Goal: Transaction & Acquisition: Purchase product/service

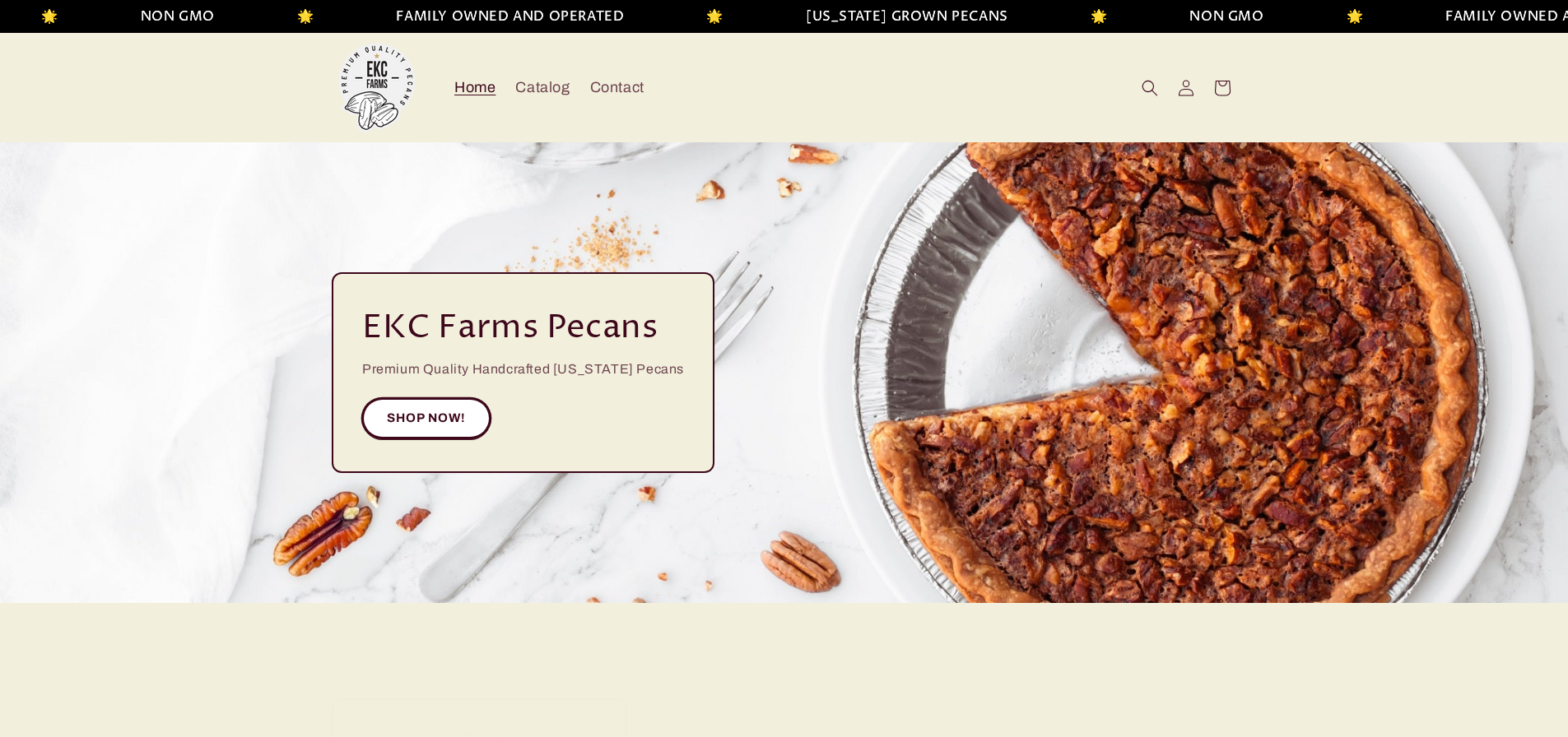
click at [430, 424] on link "SHOP NOW!" at bounding box center [427, 417] width 128 height 40
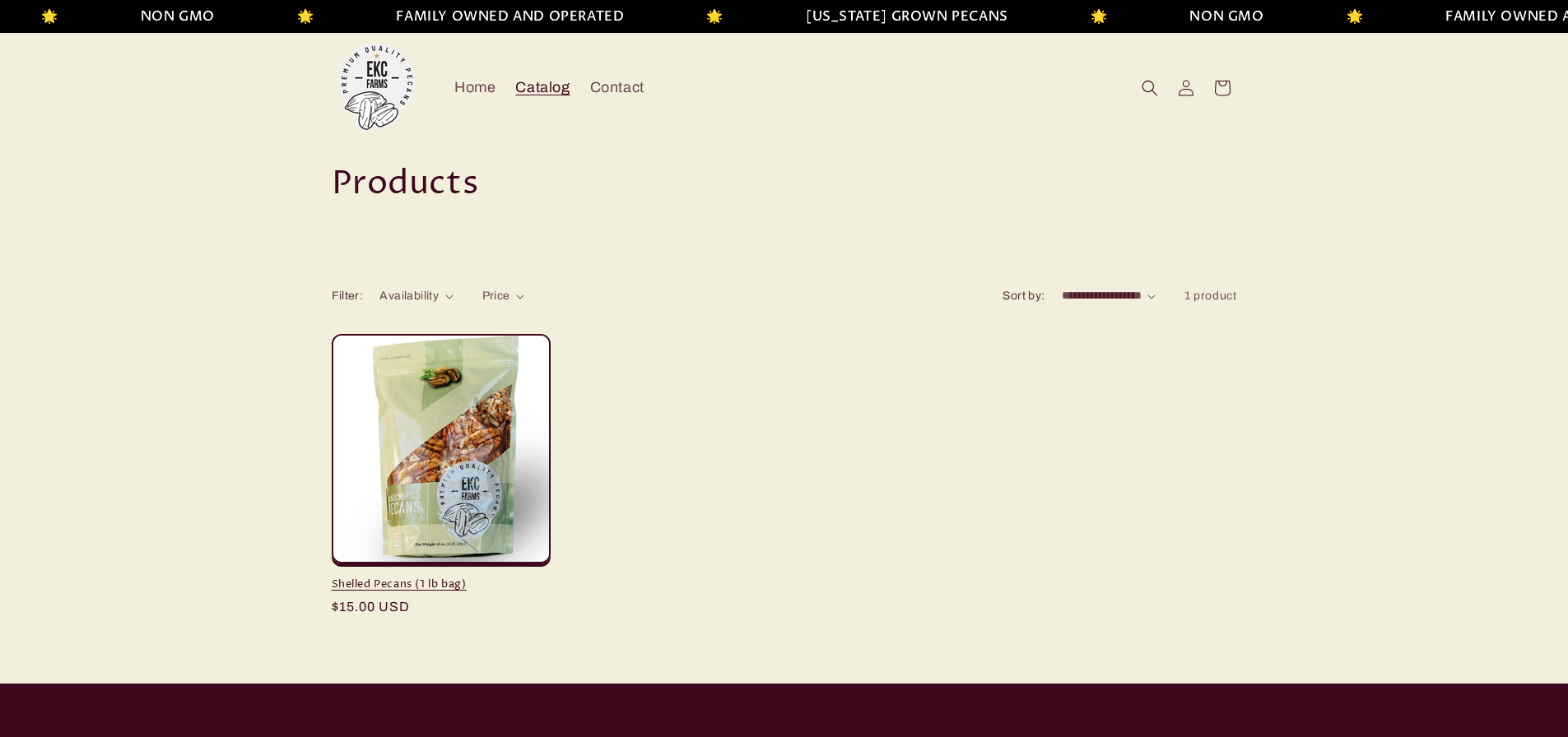
click at [432, 587] on link "Shelled Pecans (1 lb bag)" at bounding box center [441, 584] width 218 height 14
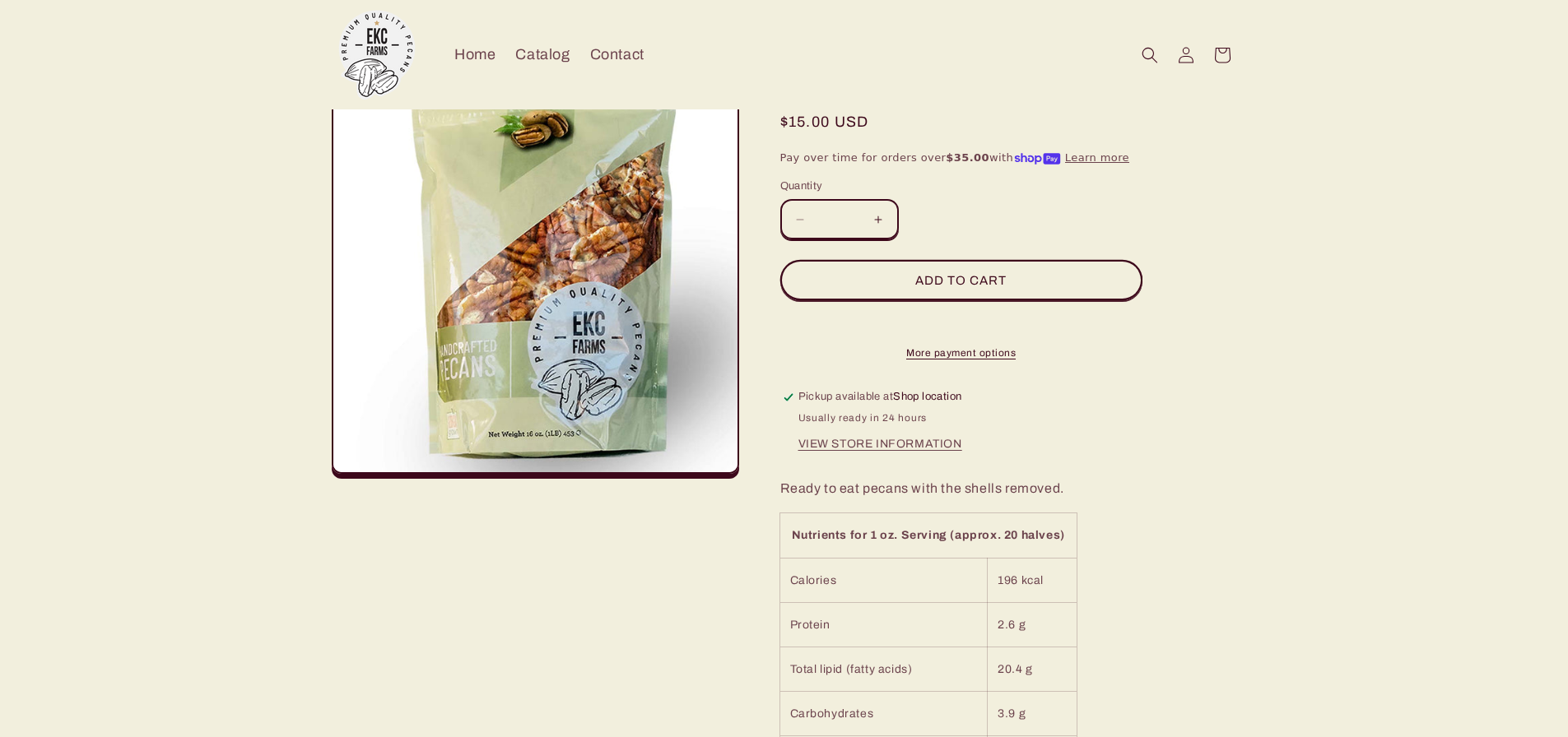
scroll to position [83, 0]
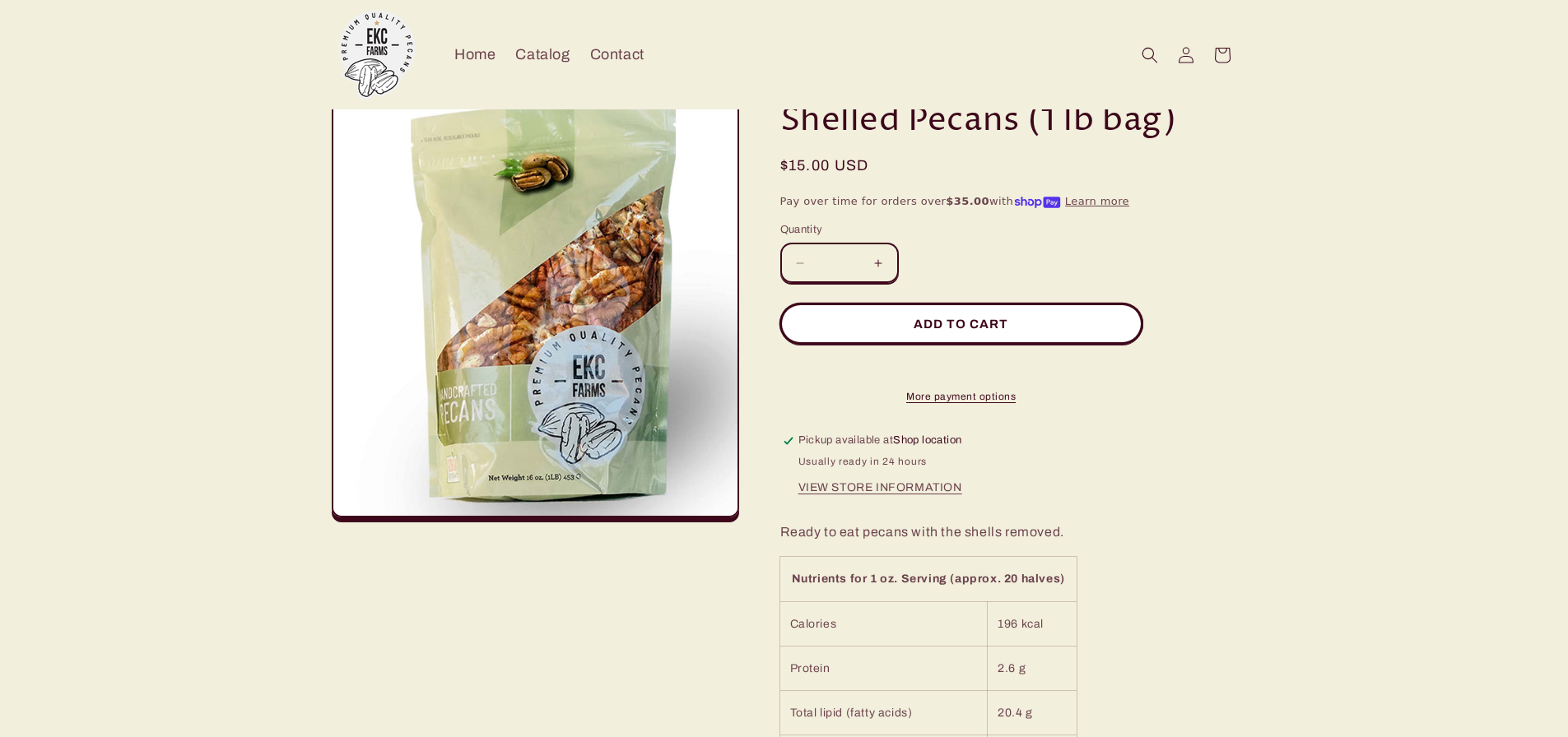
click at [957, 316] on button "Add to cart" at bounding box center [961, 323] width 362 height 40
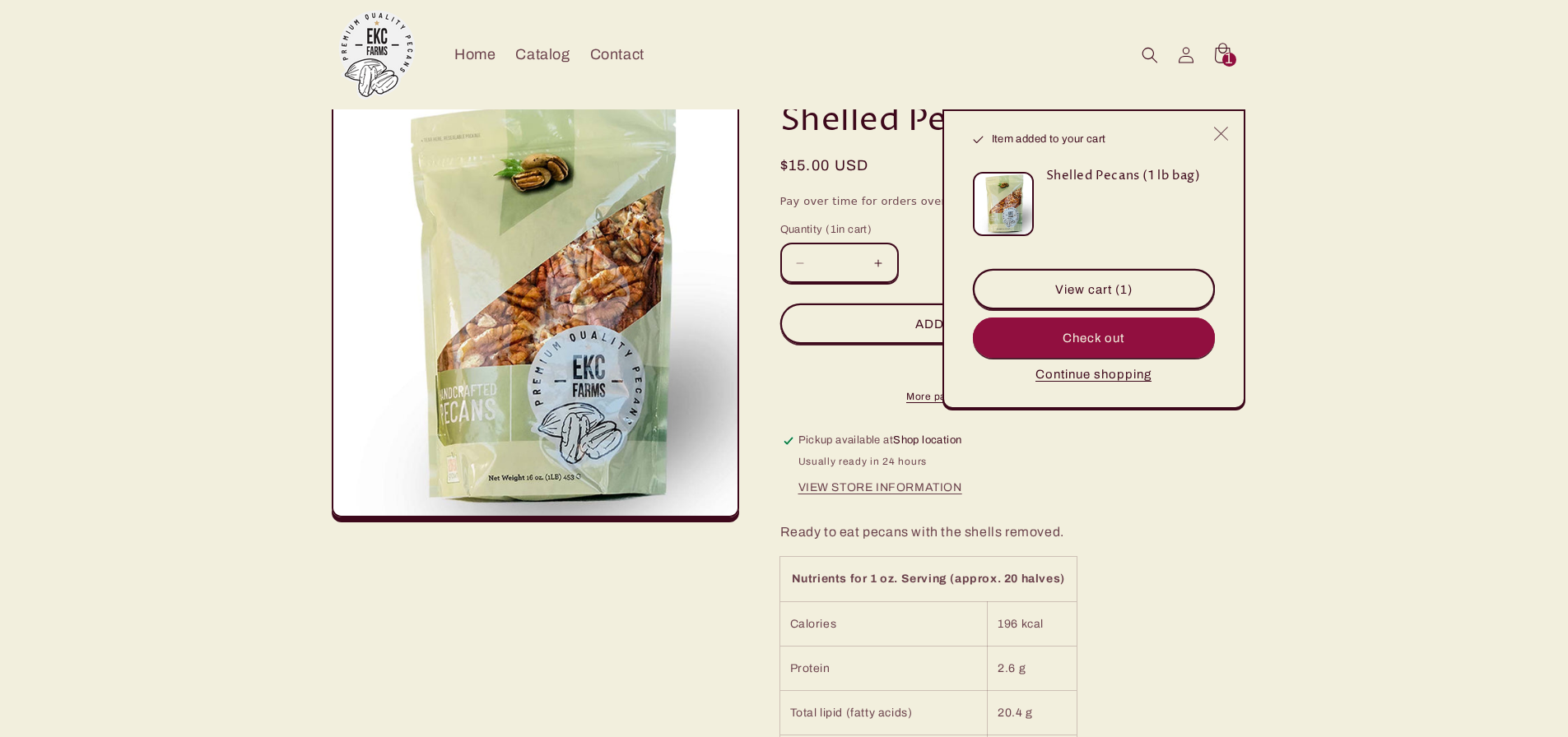
click at [1225, 133] on icon "Close" at bounding box center [1220, 133] width 15 height 15
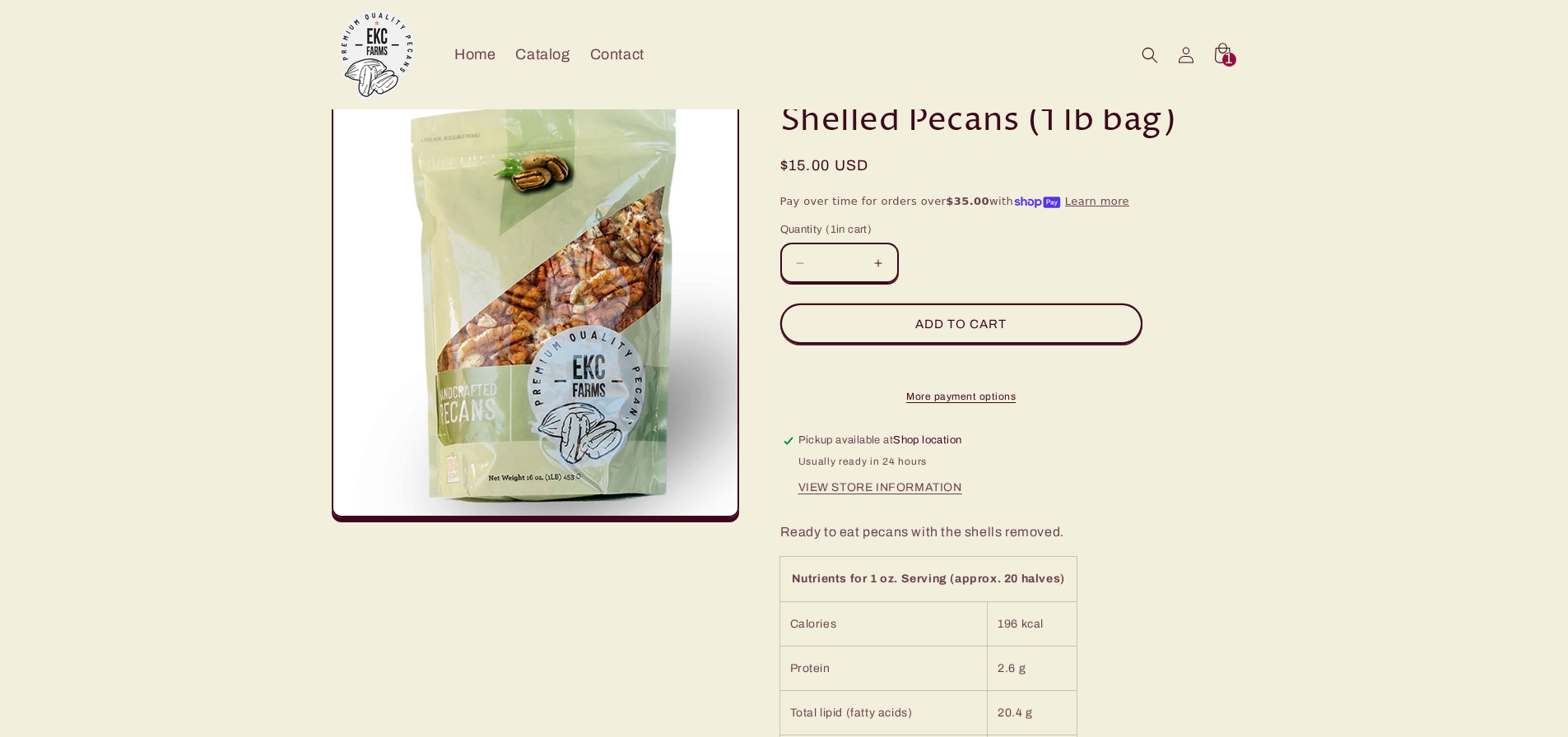
click at [886, 258] on button "Increase quantity for Shelled Pecans (1 lb bag)" at bounding box center [878, 262] width 37 height 40
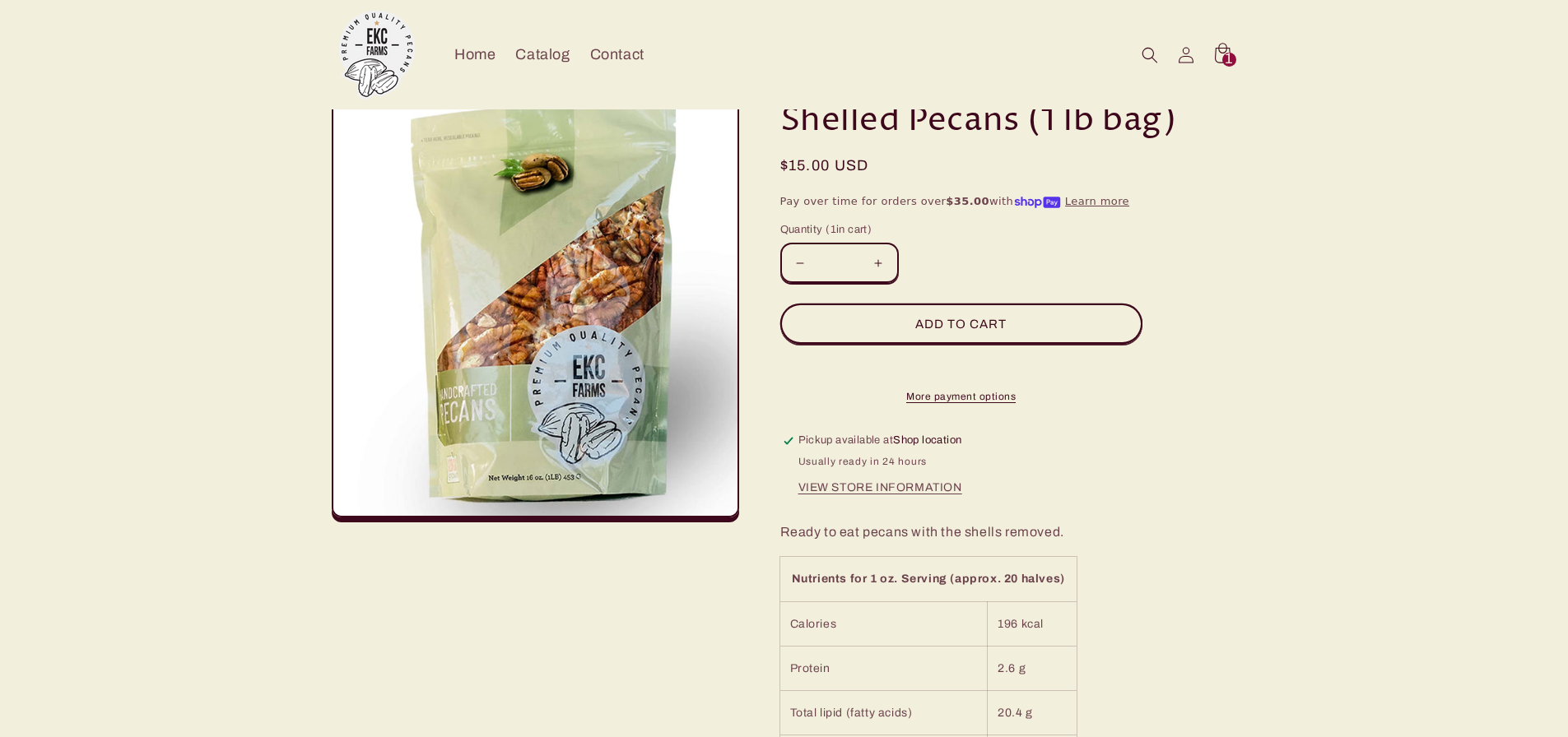
click at [886, 258] on button "Increase quantity for Shelled Pecans (1 lb bag)" at bounding box center [878, 262] width 37 height 40
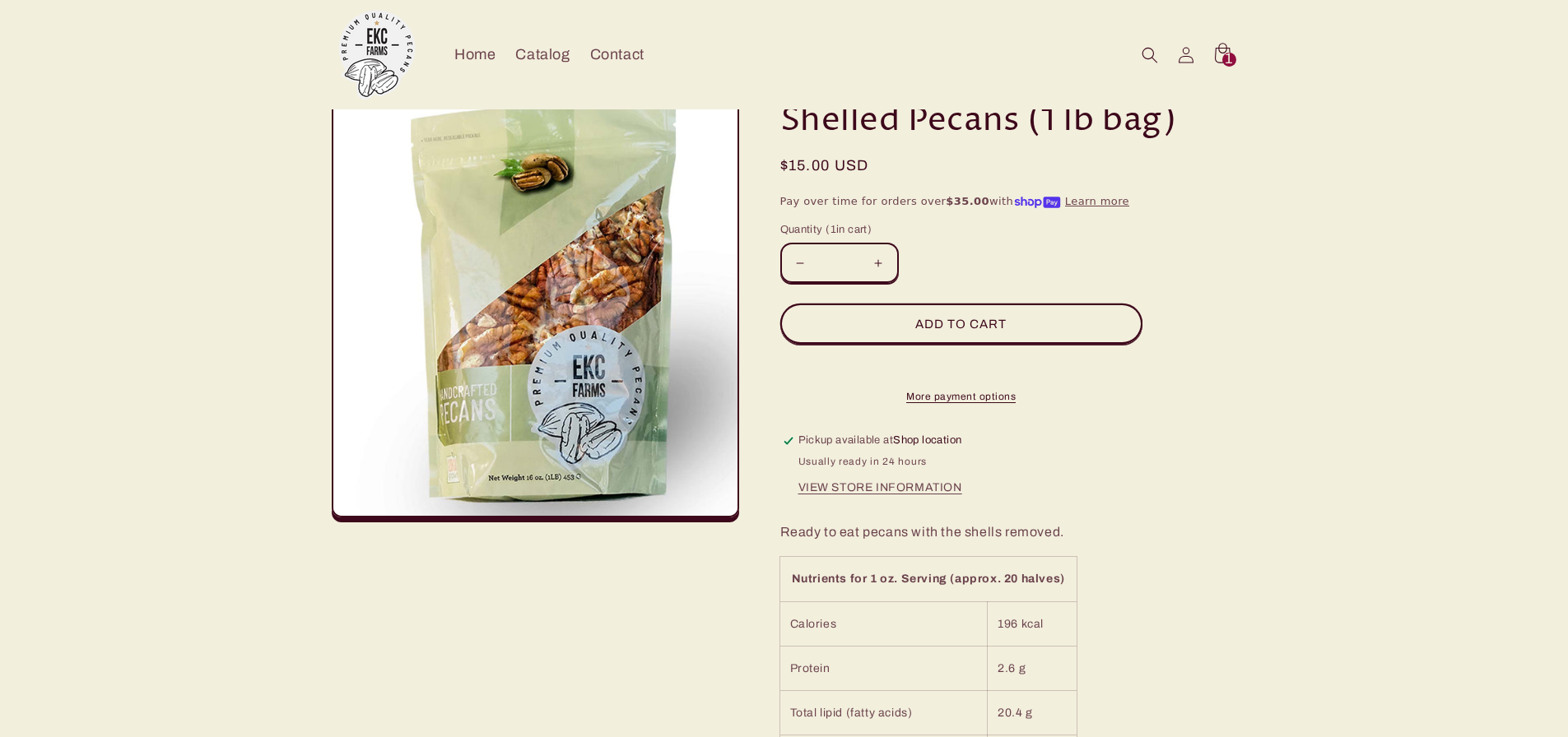
click at [886, 258] on button "Increase quantity for Shelled Pecans (1 lb bag)" at bounding box center [878, 262] width 37 height 40
click at [801, 266] on button "Decrease quantity for Shelled Pecans (1 lb bag)" at bounding box center [800, 262] width 37 height 40
click at [968, 322] on button "Add to cart" at bounding box center [961, 323] width 362 height 40
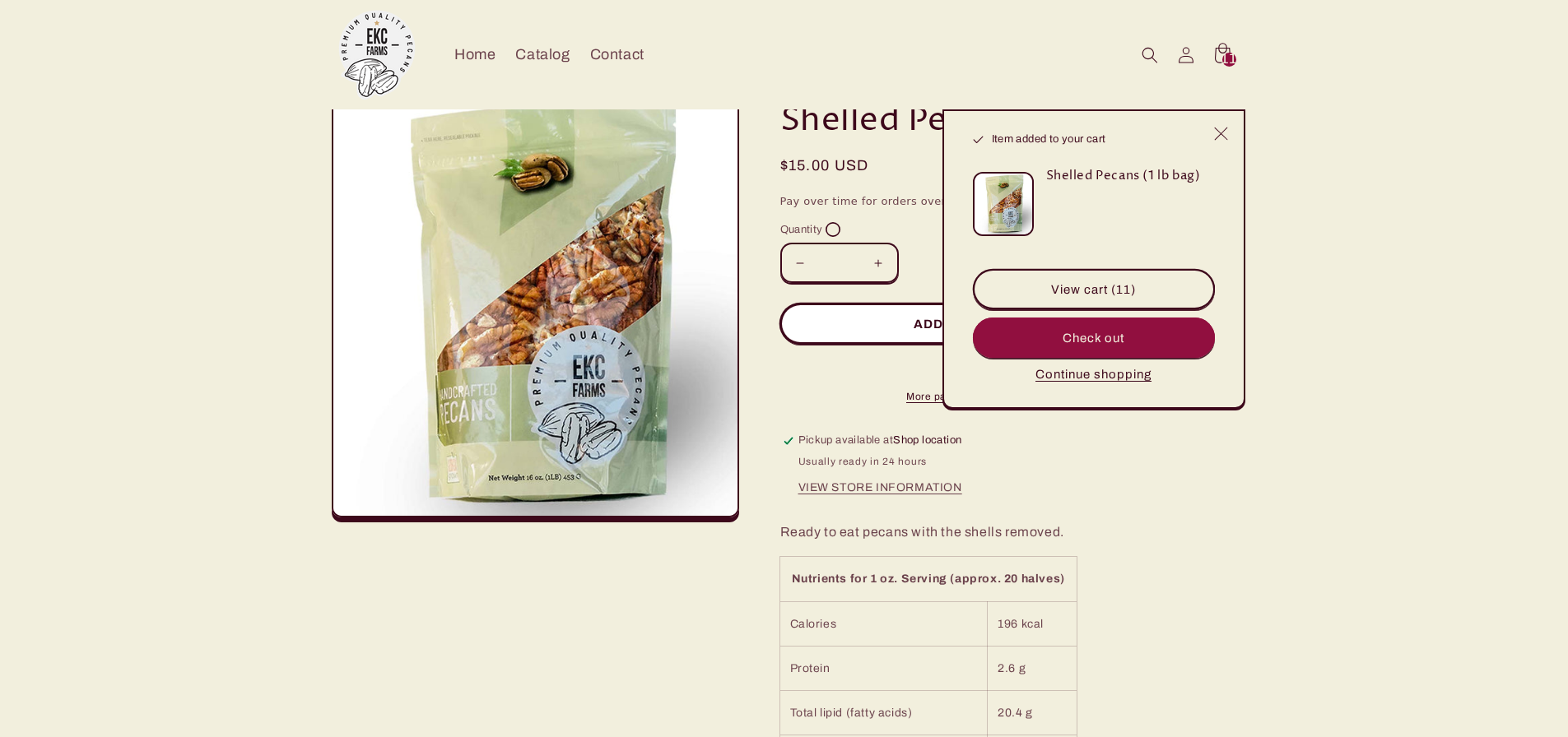
type input "*"
click at [1056, 288] on link "View cart (11)" at bounding box center [1093, 288] width 242 height 40
click at [1221, 138] on icon "Close" at bounding box center [1220, 133] width 15 height 15
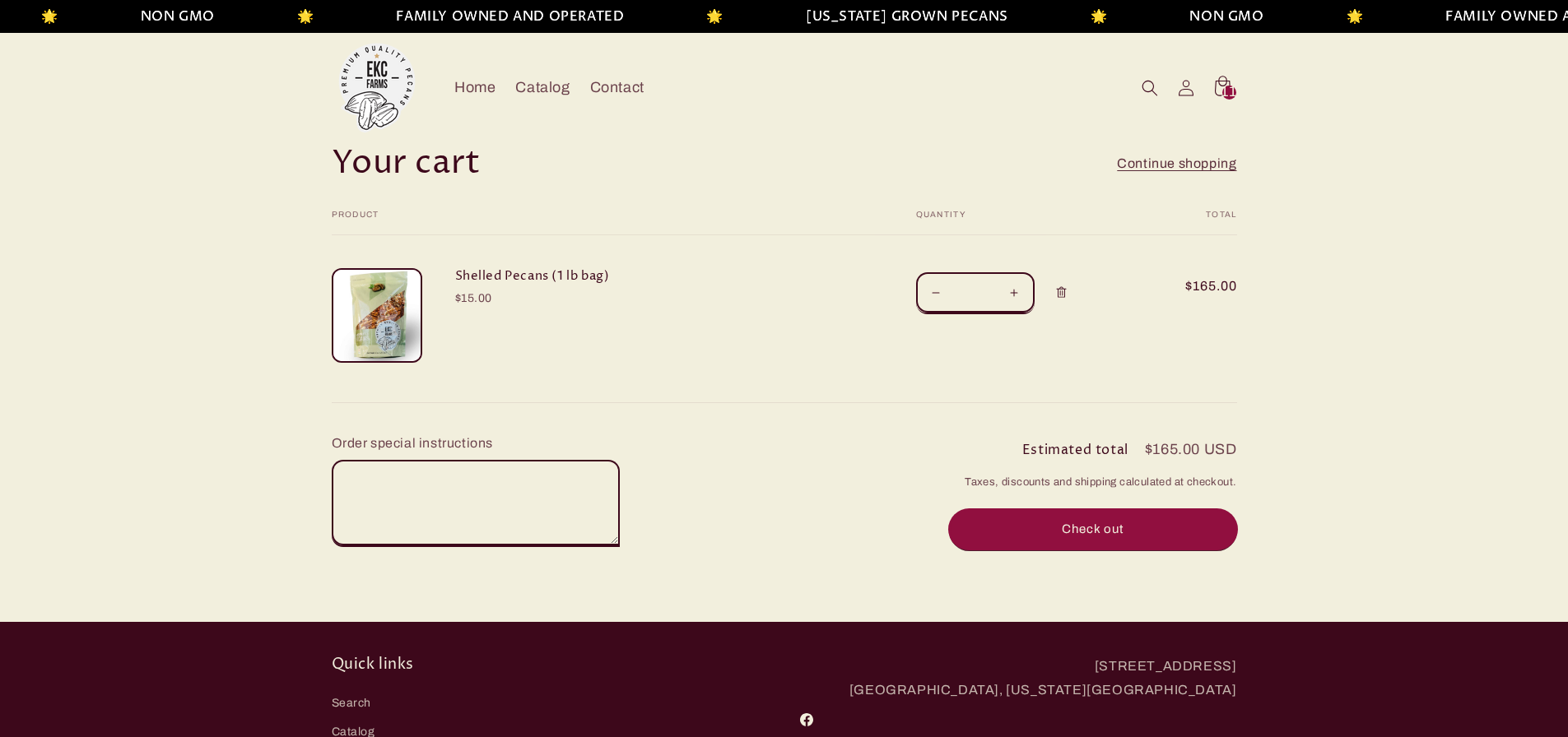
click at [1122, 532] on button "Check out" at bounding box center [1093, 529] width 288 height 40
